Goal: Navigation & Orientation: Find specific page/section

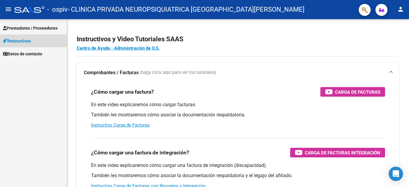
click at [26, 40] on span "Instructivos" at bounding box center [17, 41] width 28 height 7
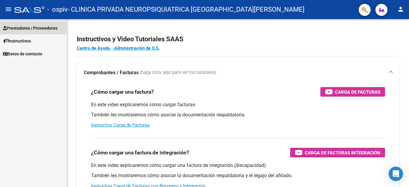
click at [40, 29] on span "Prestadores / Proveedores" at bounding box center [30, 28] width 55 height 7
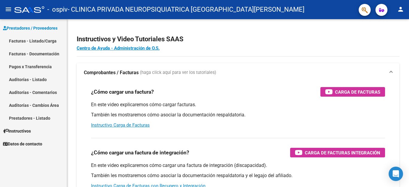
click at [26, 131] on span "Instructivos" at bounding box center [17, 131] width 28 height 7
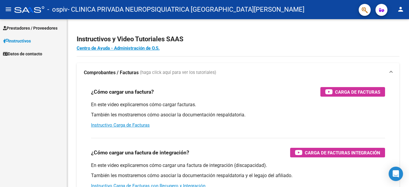
click at [41, 29] on span "Prestadores / Proveedores" at bounding box center [30, 28] width 55 height 7
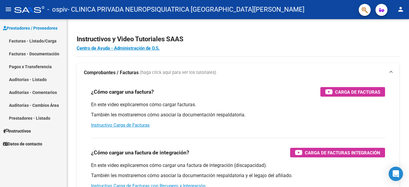
click at [40, 107] on link "Auditorías - Cambios Área" at bounding box center [33, 105] width 67 height 13
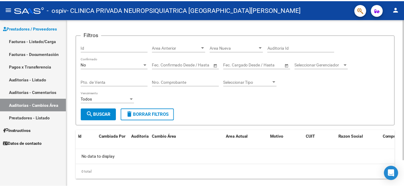
scroll to position [30, 0]
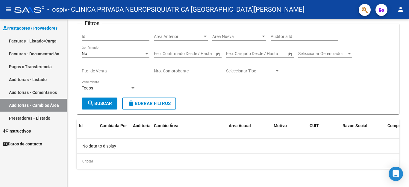
click at [401, 8] on mat-icon "person" at bounding box center [400, 9] width 7 height 7
click at [391, 37] on button "exit_to_app Salir" at bounding box center [388, 39] width 37 height 14
